Goal: Information Seeking & Learning: Learn about a topic

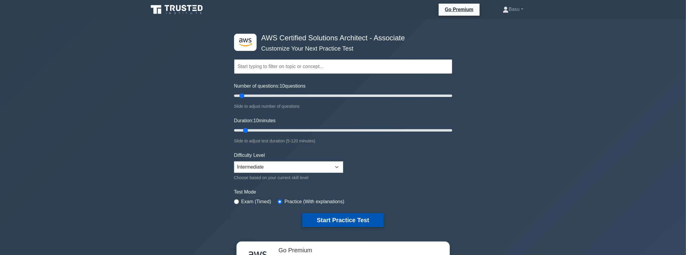
click at [346, 217] on button "Start Practice Test" at bounding box center [342, 220] width 81 height 14
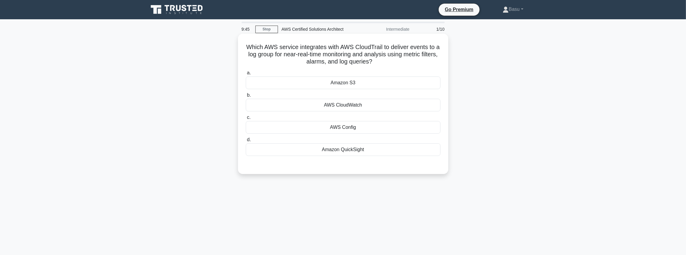
click at [344, 85] on div "Amazon S3" at bounding box center [343, 82] width 195 height 13
click at [246, 75] on input "a. Amazon S3" at bounding box center [246, 73] width 0 height 4
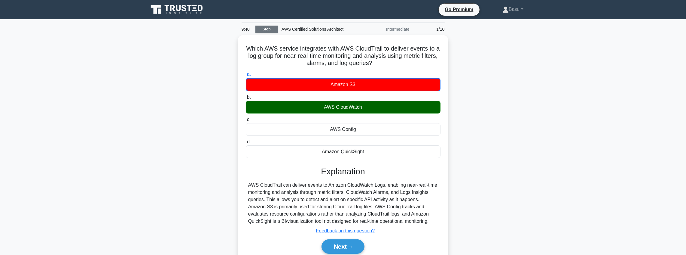
click at [266, 29] on link "Stop" at bounding box center [267, 30] width 23 height 8
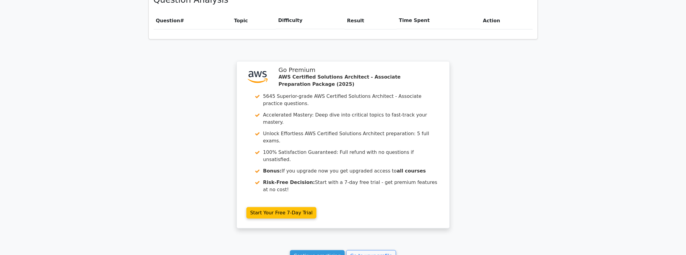
scroll to position [486, 0]
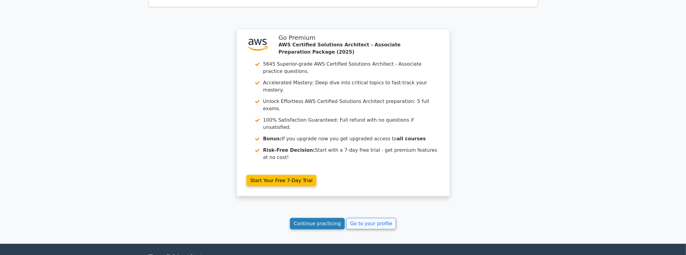
click at [320, 218] on link "Continue practicing" at bounding box center [317, 223] width 55 height 11
